Goal: Navigation & Orientation: Understand site structure

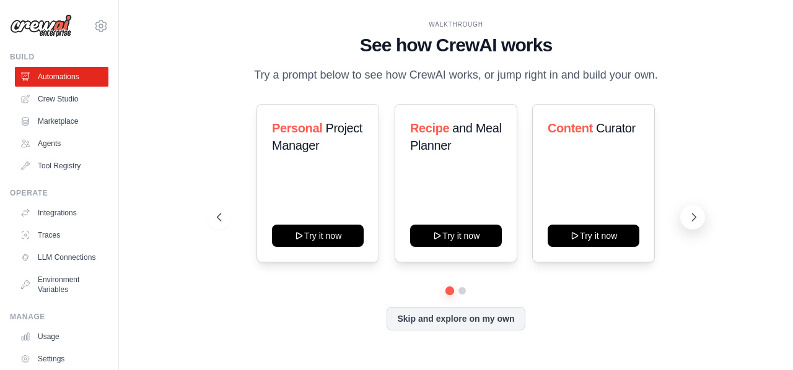
click at [689, 222] on icon at bounding box center [693, 217] width 12 height 12
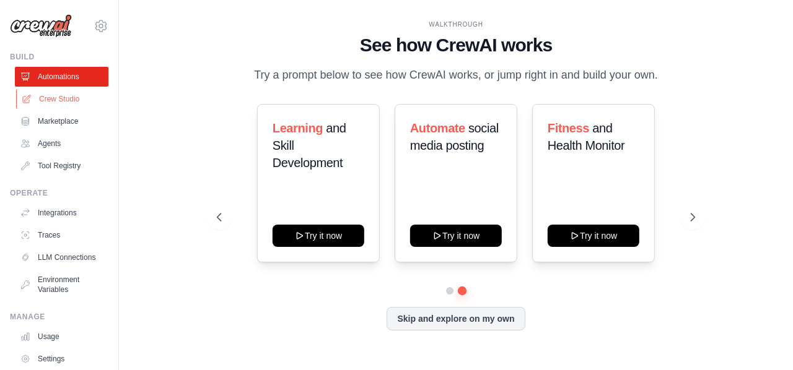
click at [53, 94] on link "Crew Studio" at bounding box center [63, 99] width 94 height 20
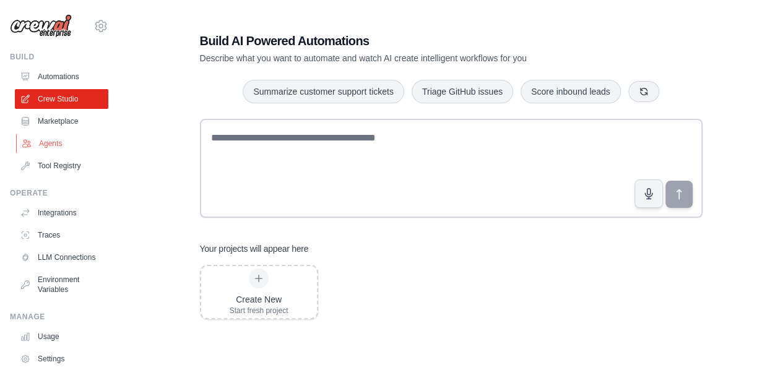
click at [54, 144] on link "Agents" at bounding box center [63, 144] width 94 height 20
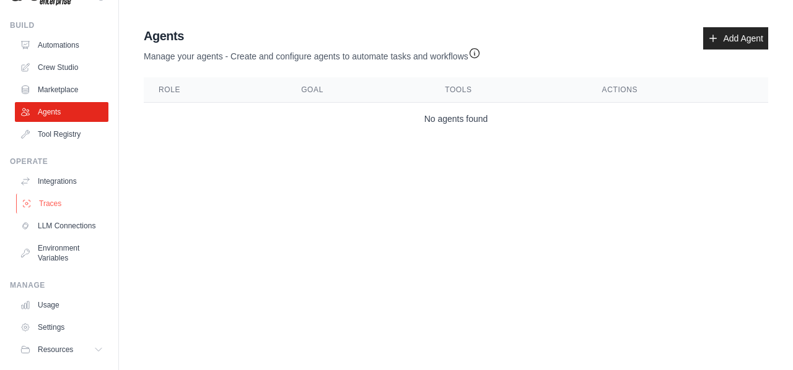
scroll to position [30, 0]
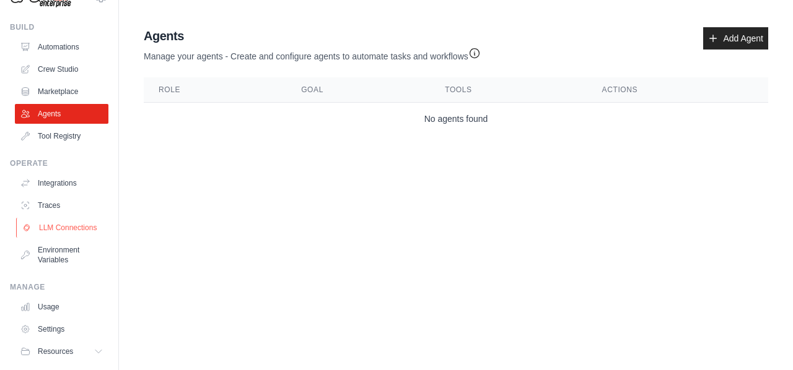
click at [54, 233] on link "LLM Connections" at bounding box center [63, 228] width 94 height 20
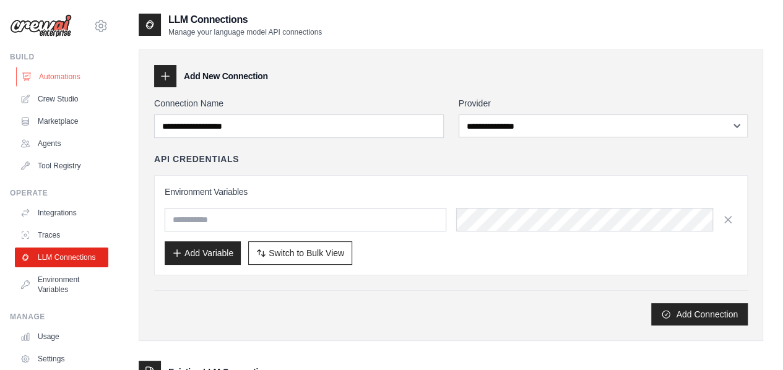
click at [55, 76] on link "Automations" at bounding box center [63, 77] width 94 height 20
